Goal: Task Accomplishment & Management: Manage account settings

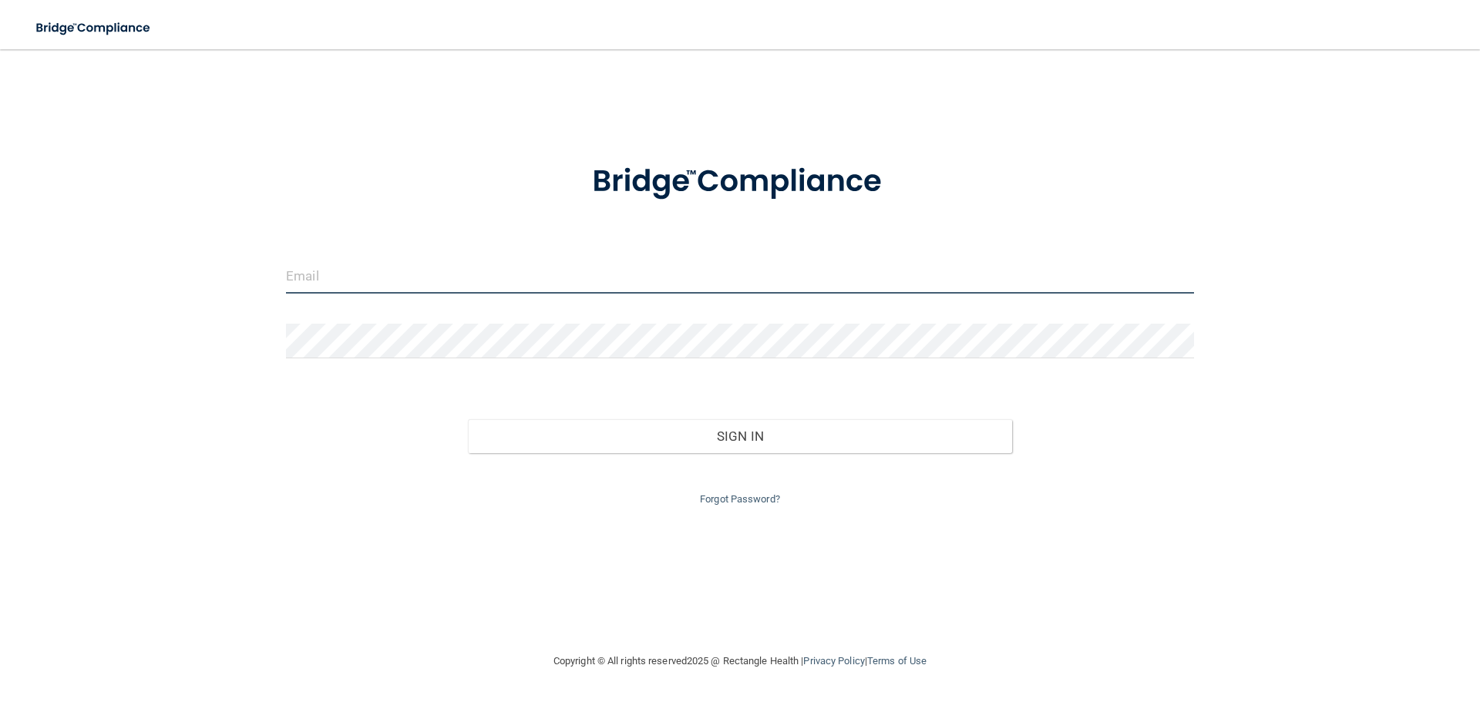
click at [372, 274] on input "email" at bounding box center [740, 276] width 908 height 35
type input "[EMAIL_ADDRESS][DOMAIN_NAME]"
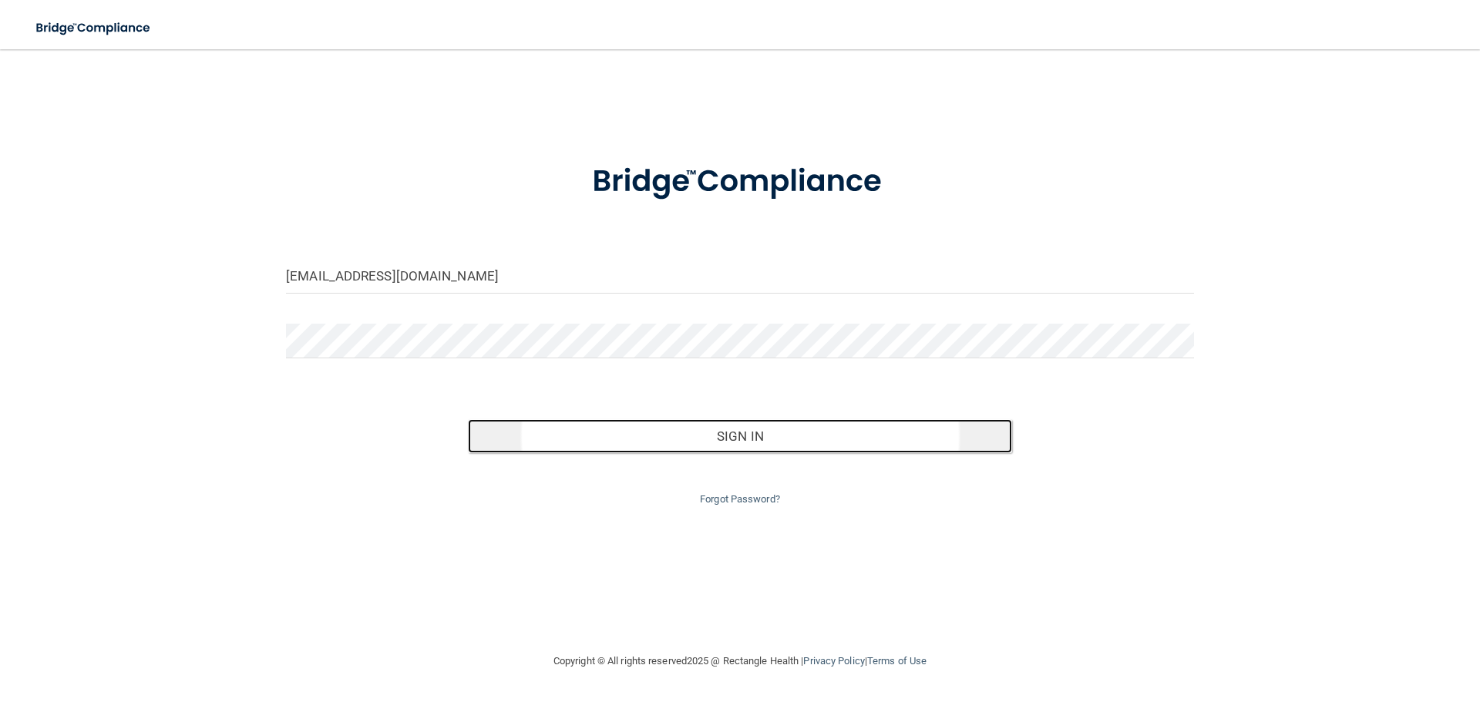
click at [712, 425] on button "Sign In" at bounding box center [740, 436] width 545 height 34
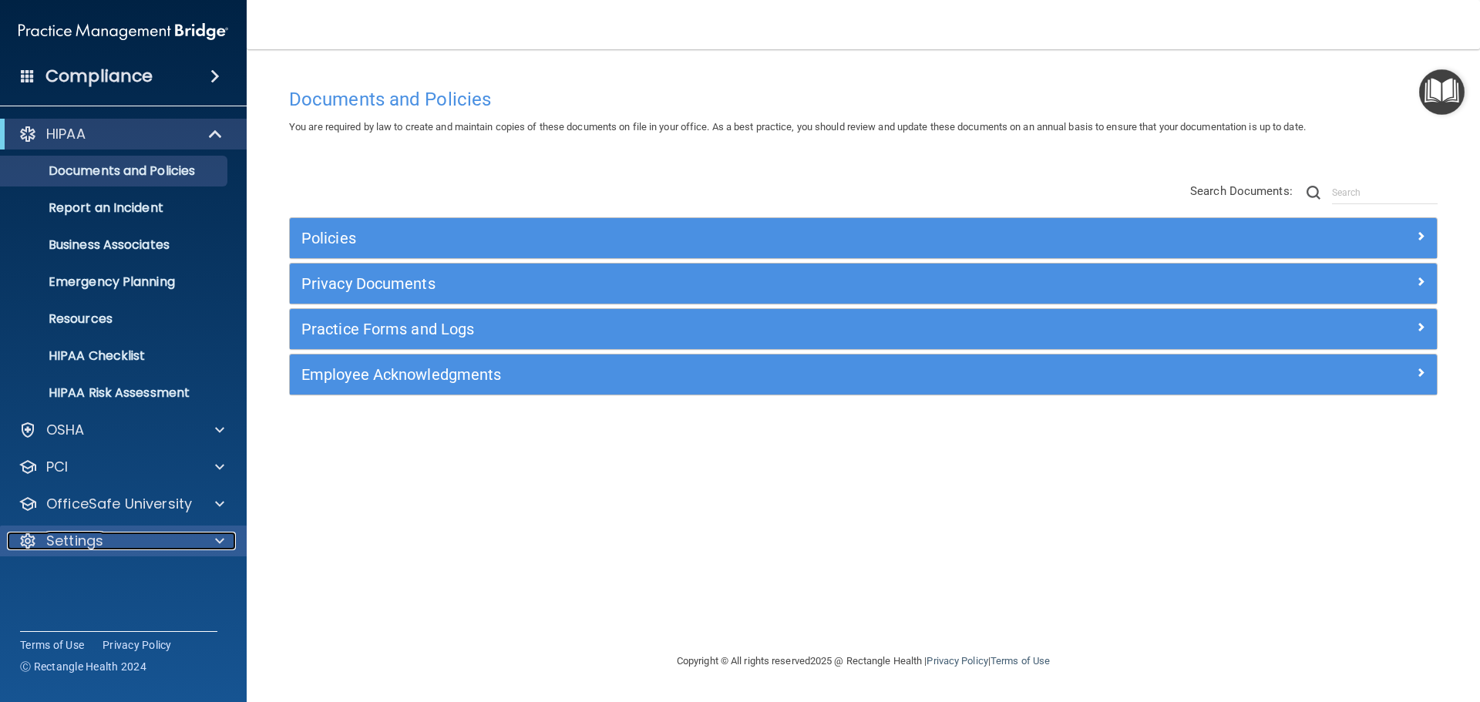
click at [82, 546] on p "Settings" at bounding box center [74, 541] width 57 height 19
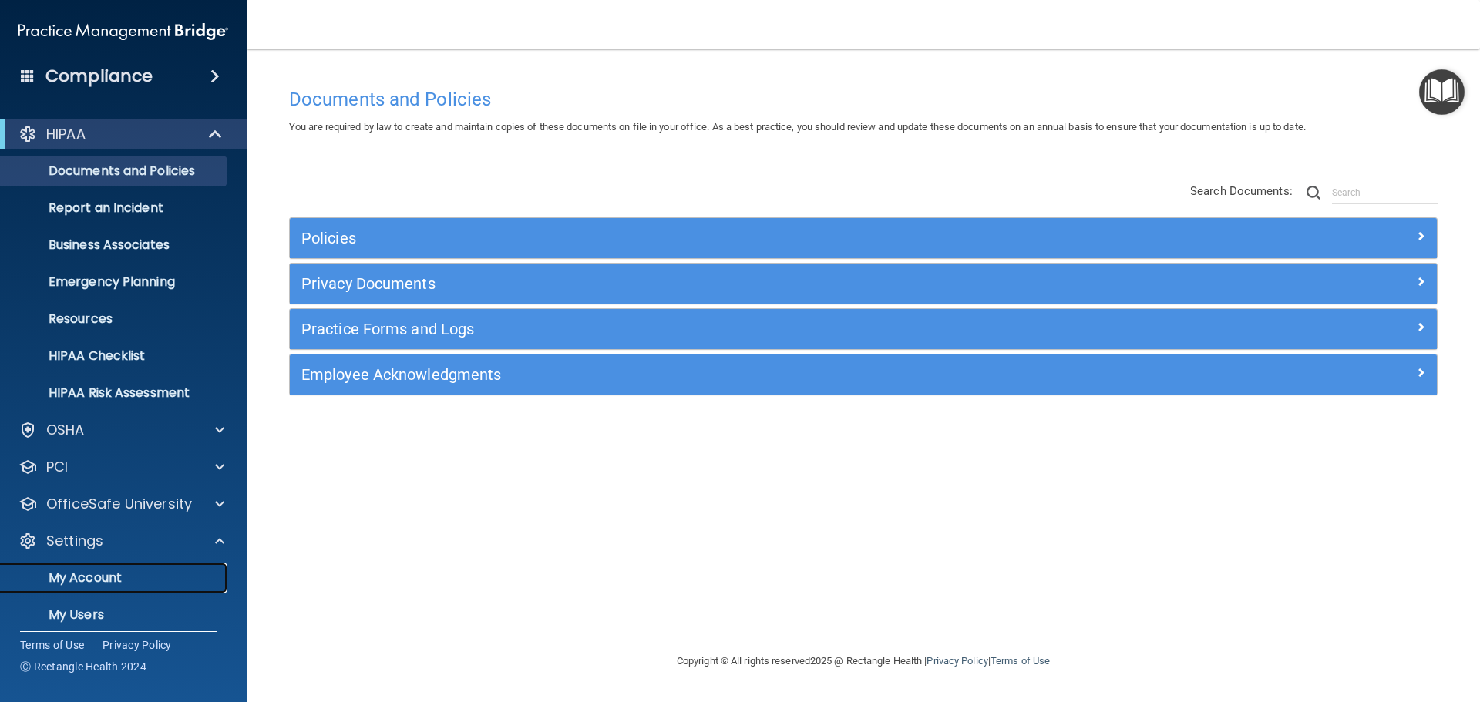
click at [103, 584] on p "My Account" at bounding box center [115, 578] width 210 height 15
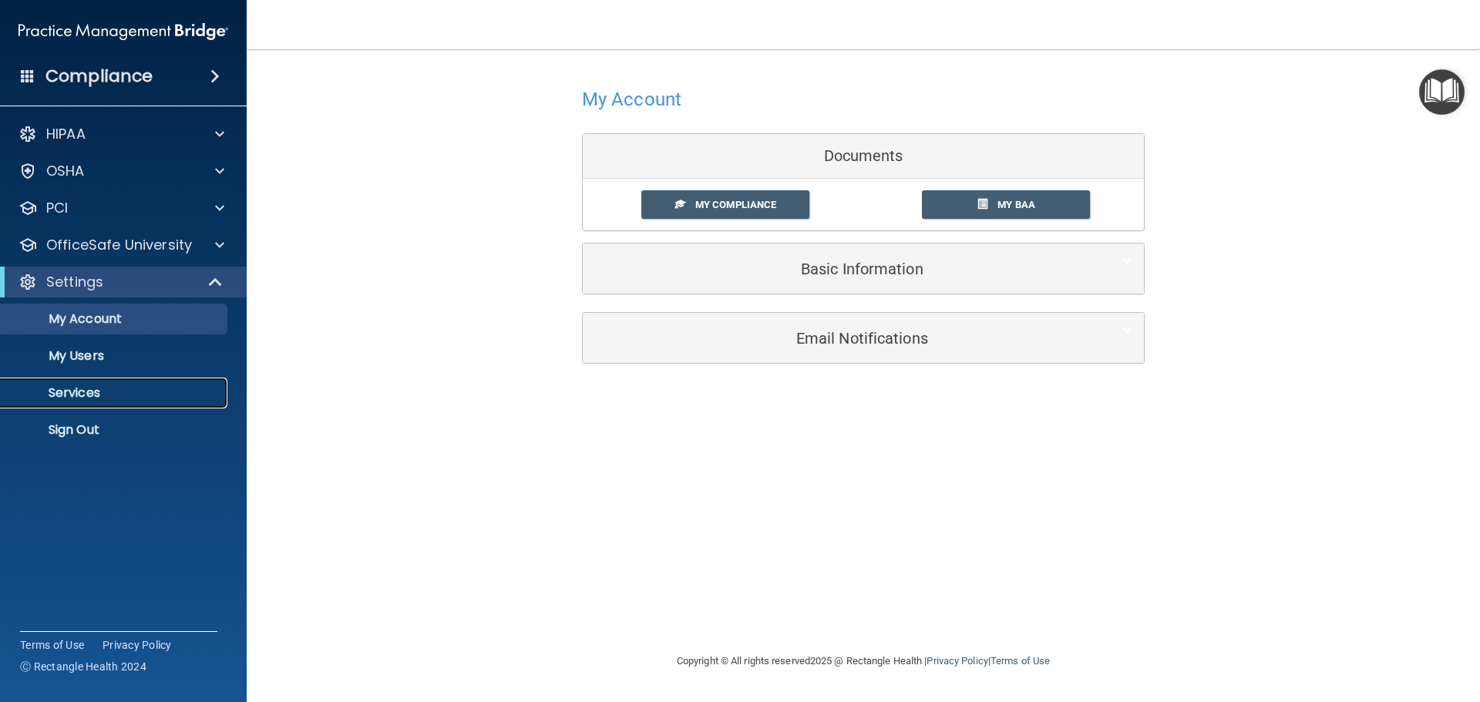
click at [78, 395] on p "Services" at bounding box center [115, 393] width 210 height 15
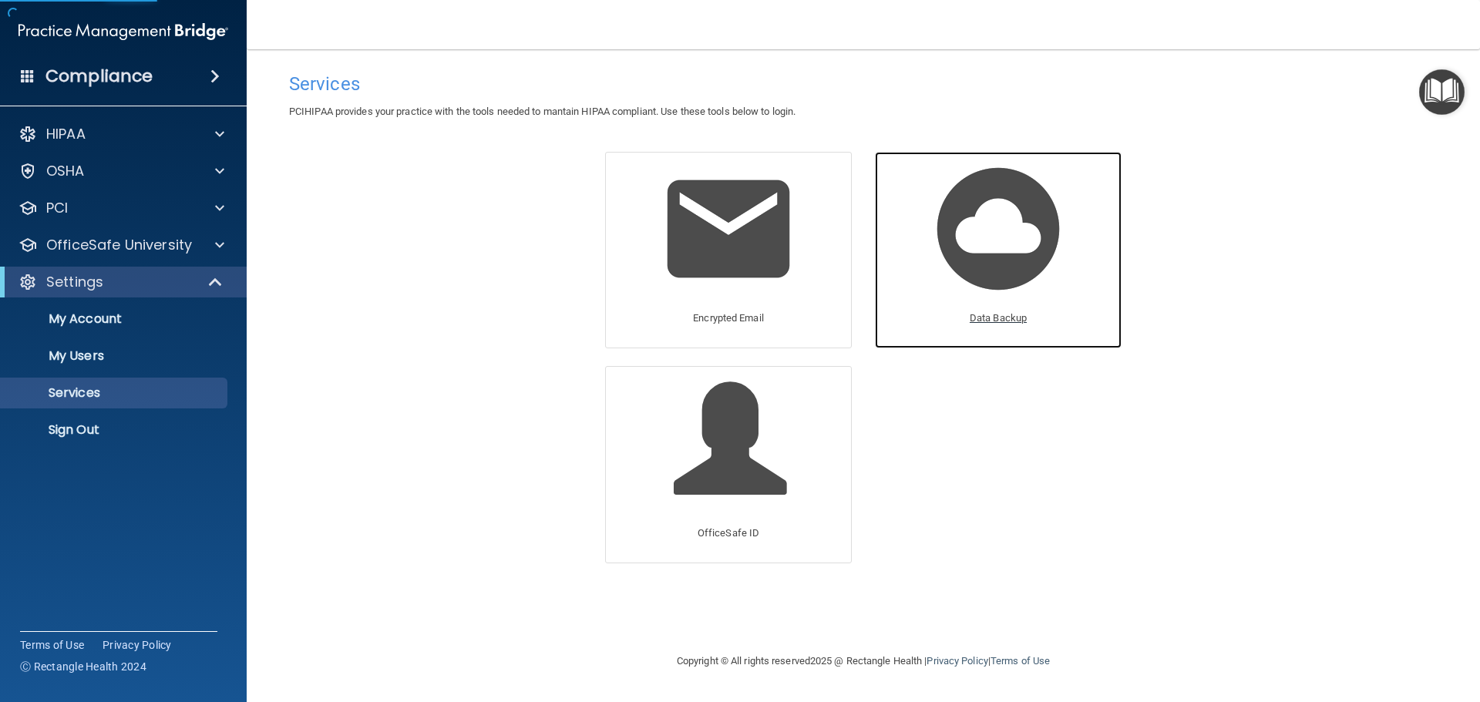
click at [992, 224] on img at bounding box center [998, 229] width 146 height 146
